Goal: Task Accomplishment & Management: Complete application form

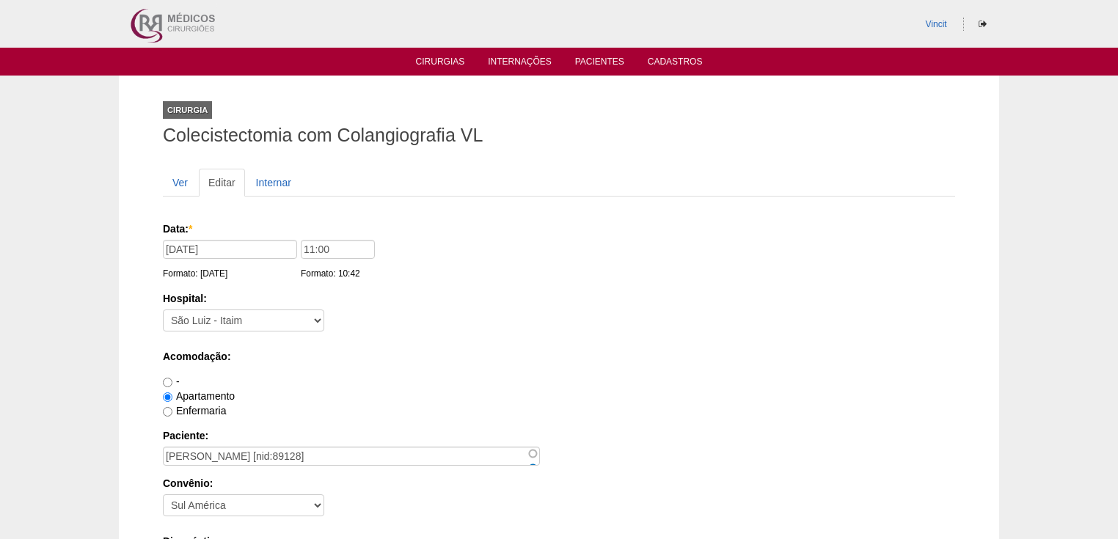
scroll to position [1173, 0]
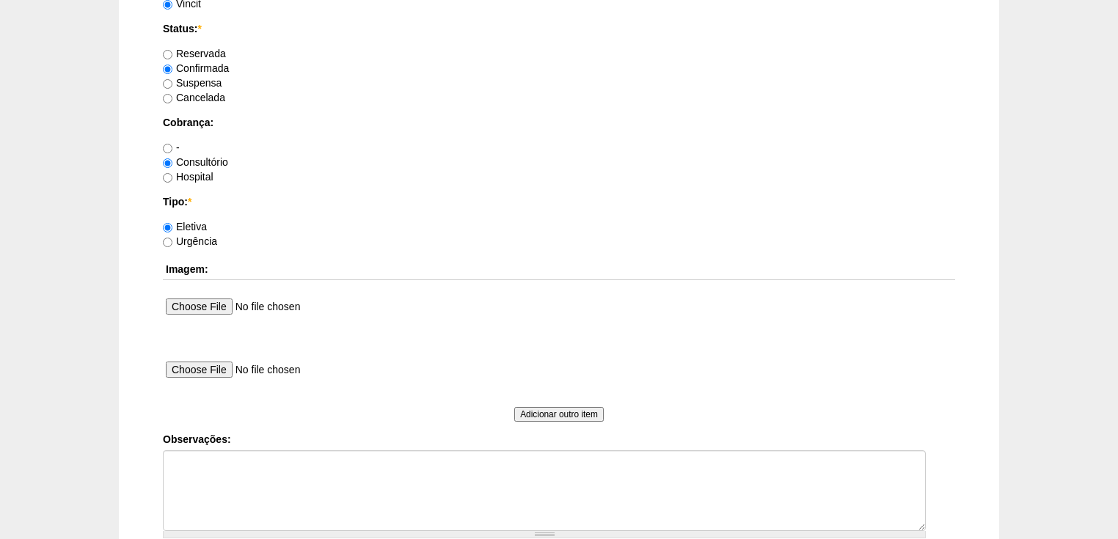
click at [184, 463] on textarea "Observações:" at bounding box center [544, 490] width 763 height 81
type textarea "v"
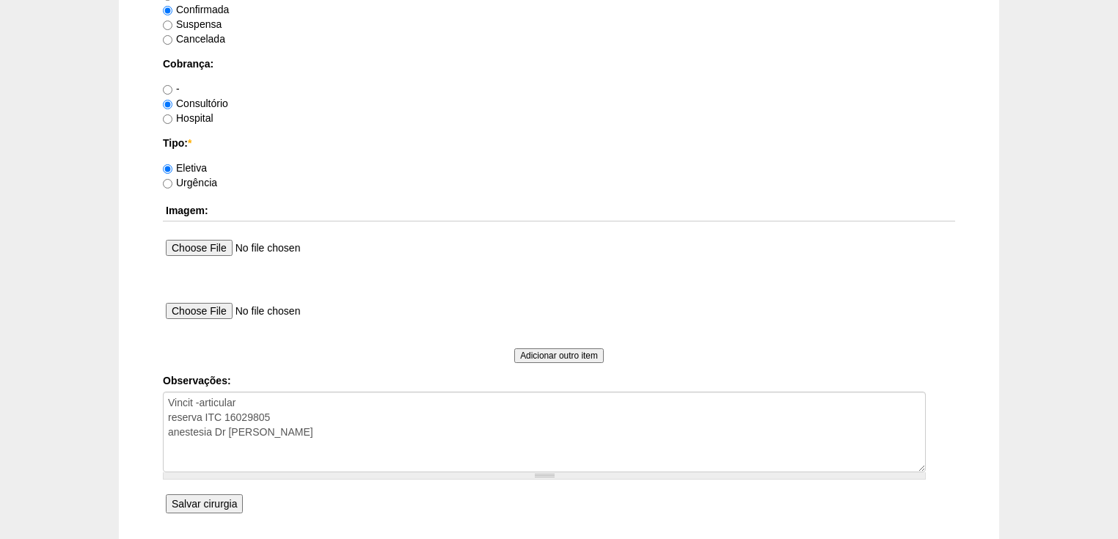
type textarea "Vincit -articular reserva ITC 16029805 anestesia Dr [PERSON_NAME]"
click at [208, 502] on input "Salvar cirurgia" at bounding box center [204, 503] width 77 height 19
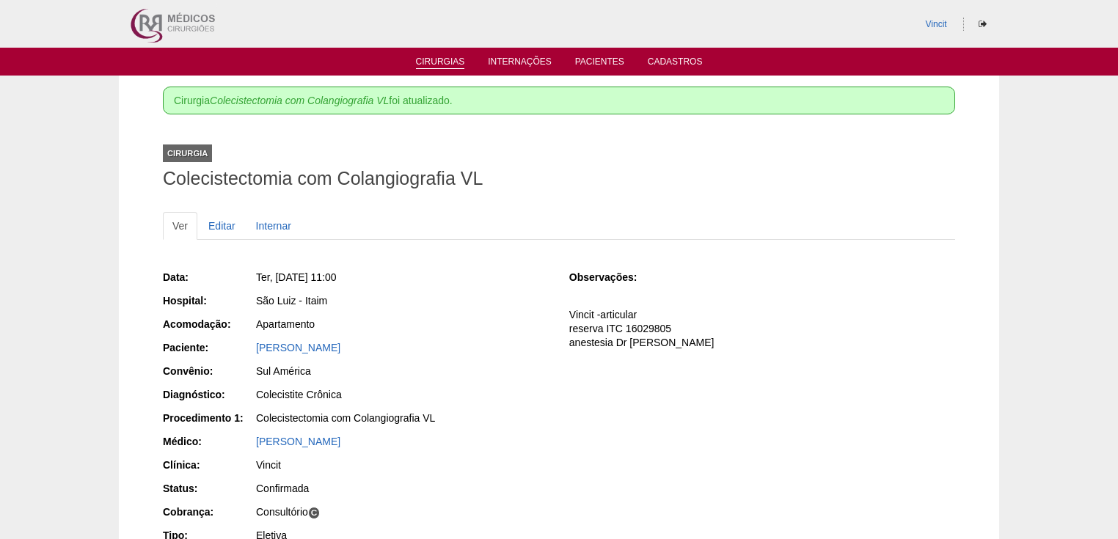
click at [444, 58] on link "Cirurgias" at bounding box center [440, 62] width 49 height 12
